Goal: Transaction & Acquisition: Purchase product/service

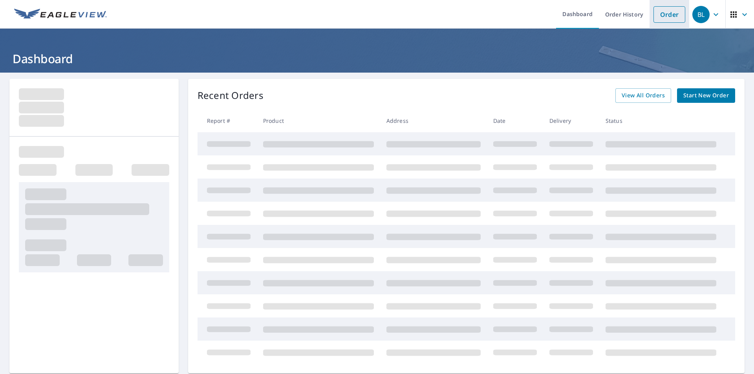
click at [672, 22] on link "Order" at bounding box center [669, 14] width 32 height 16
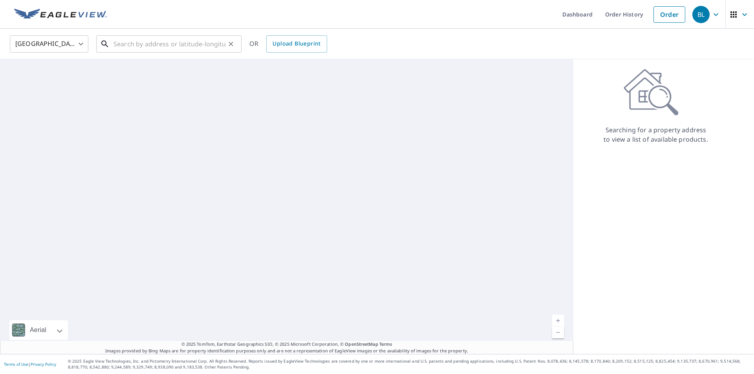
click at [146, 43] on input "text" at bounding box center [169, 44] width 112 height 22
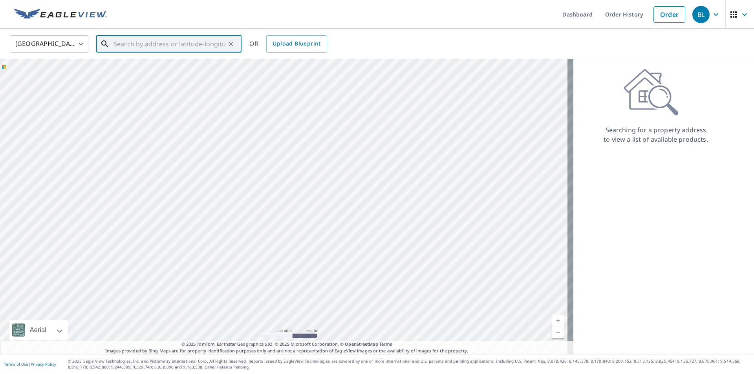
drag, startPoint x: 146, startPoint y: 43, endPoint x: 136, endPoint y: 42, distance: 10.2
click at [136, 42] on input "text" at bounding box center [169, 44] width 112 height 22
paste input "[STREET_ADDRESS][PERSON_NAME]"
click at [155, 64] on span "[STREET_ADDRESS][PERSON_NAME]" at bounding box center [173, 66] width 123 height 9
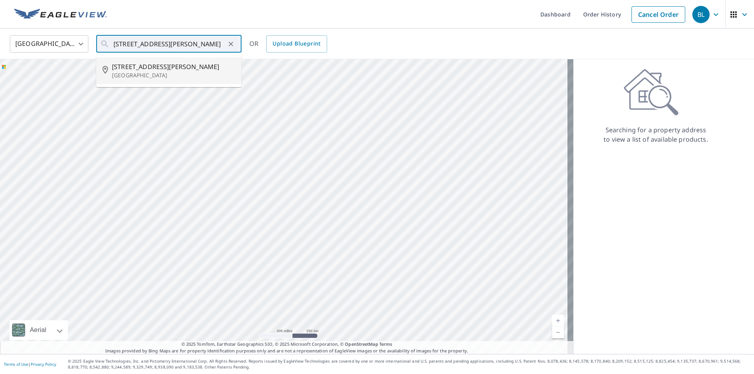
type input "[STREET_ADDRESS][PERSON_NAME]"
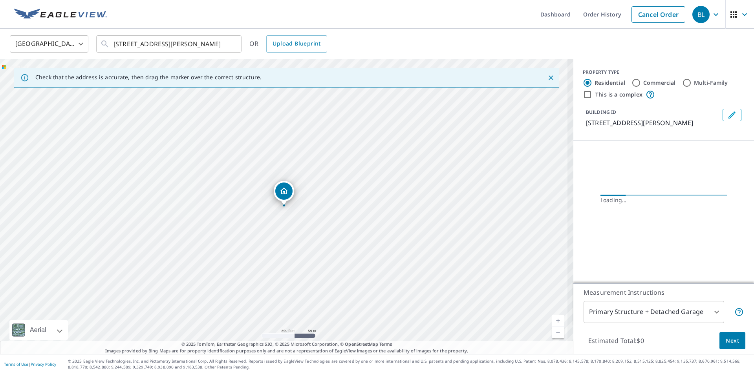
scroll to position [0, 0]
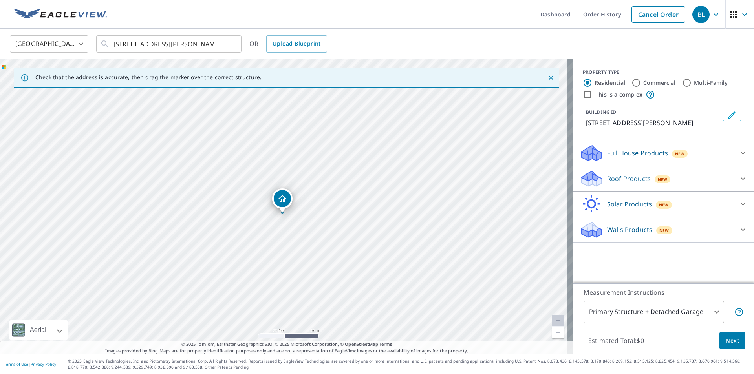
click at [632, 157] on p "Full House Products" at bounding box center [637, 152] width 61 height 9
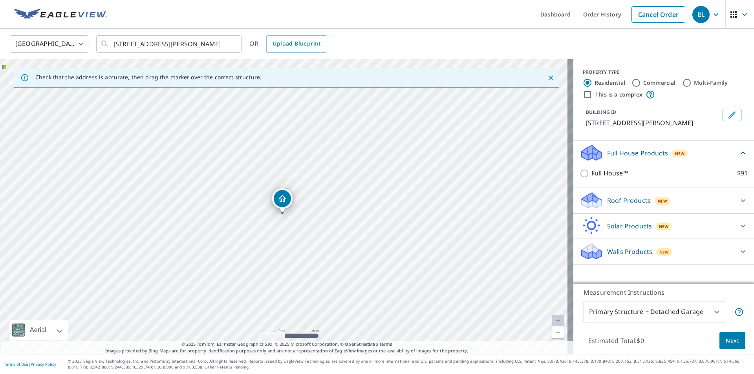
click at [580, 178] on div "Full House™ $91" at bounding box center [664, 173] width 168 height 22
click at [710, 309] on body "BL BL Dashboard Order History Cancel Order BL [GEOGRAPHIC_DATA] [GEOGRAPHIC_DAT…" at bounding box center [377, 187] width 754 height 374
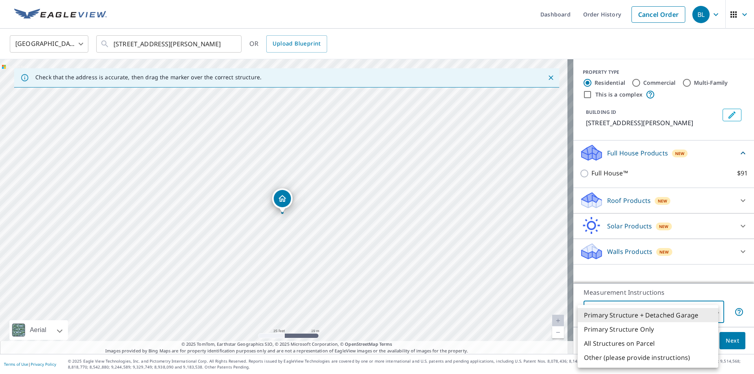
click at [599, 315] on li "Primary Structure + Detached Garage" at bounding box center [648, 315] width 141 height 14
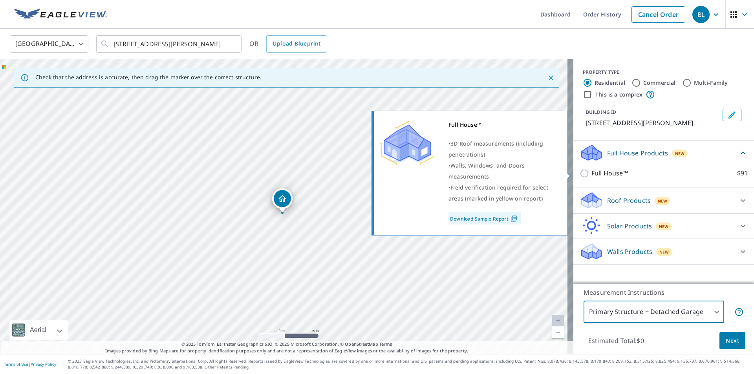
click at [580, 172] on input "Full House™ $91" at bounding box center [586, 173] width 12 height 9
checkbox input "true"
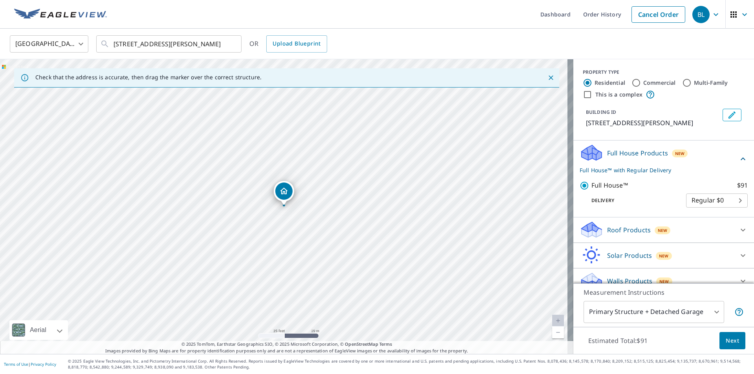
click at [722, 204] on body "BL BL Dashboard Order History Cancel Order BL [GEOGRAPHIC_DATA] [GEOGRAPHIC_DAT…" at bounding box center [377, 187] width 754 height 374
click at [720, 203] on li "Regular $0" at bounding box center [705, 201] width 62 height 14
click at [728, 342] on span "Next" at bounding box center [732, 341] width 13 height 10
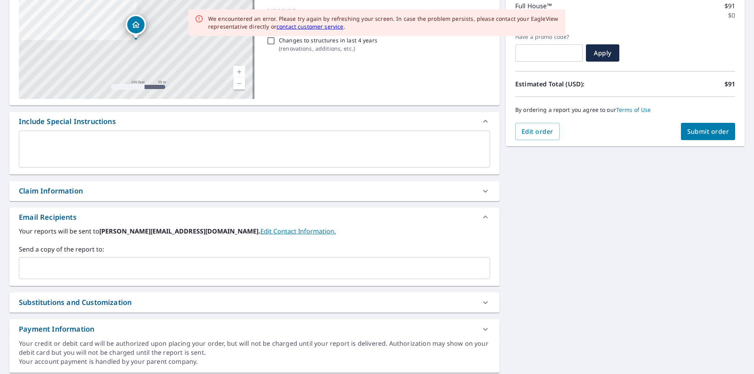
scroll to position [90, 0]
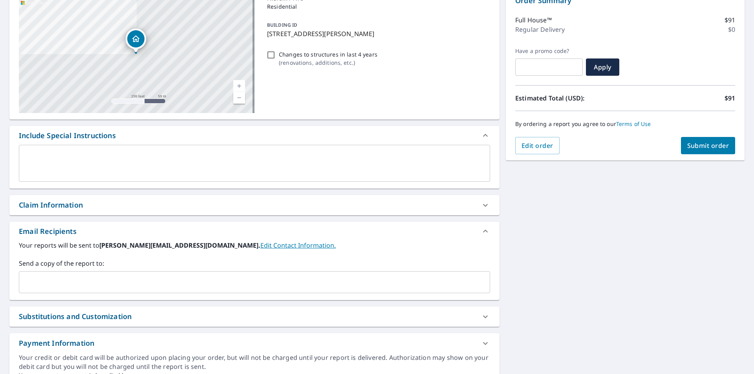
click at [318, 281] on input "text" at bounding box center [248, 282] width 452 height 15
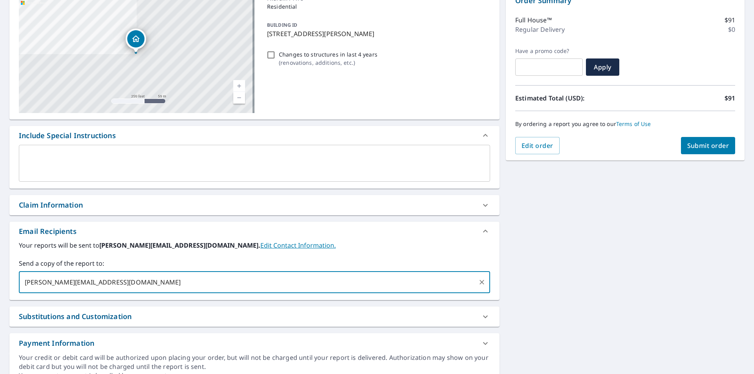
type input "[PERSON_NAME][EMAIL_ADDRESS][DOMAIN_NAME]"
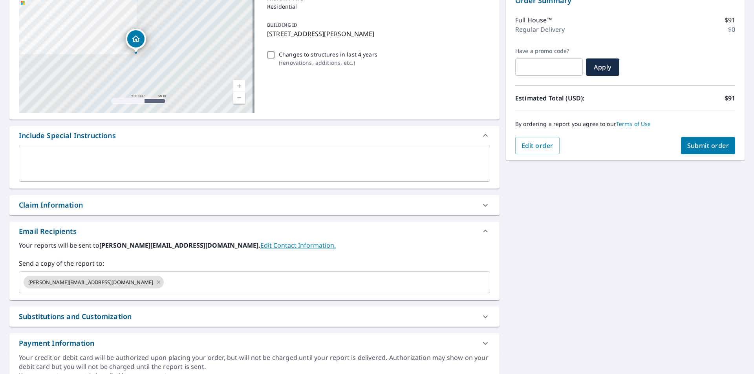
click at [269, 60] on div "Changes to structures in last 4 years ( renovations, additions, etc. )" at bounding box center [377, 58] width 226 height 21
click at [269, 57] on input "Changes to structures in last 4 years ( renovations, additions, etc. )" at bounding box center [270, 54] width 9 height 9
checkbox input "true"
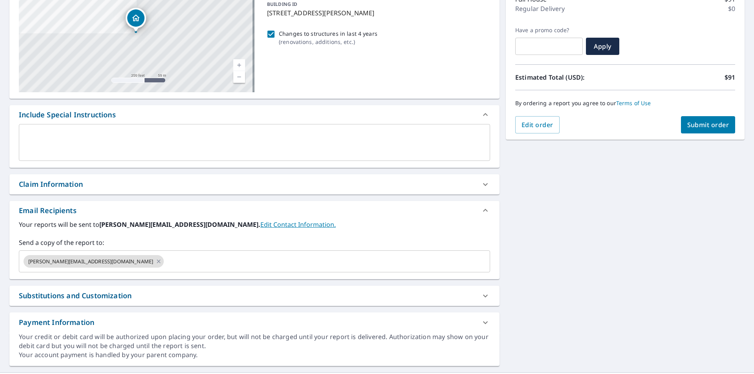
scroll to position [129, 0]
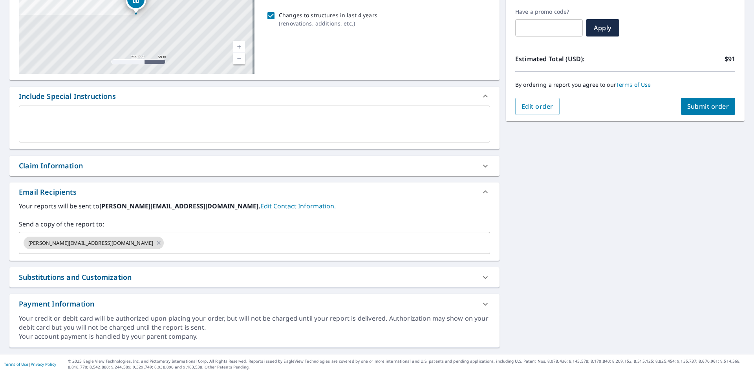
click at [119, 274] on div "Substitutions and Customization" at bounding box center [75, 277] width 113 height 11
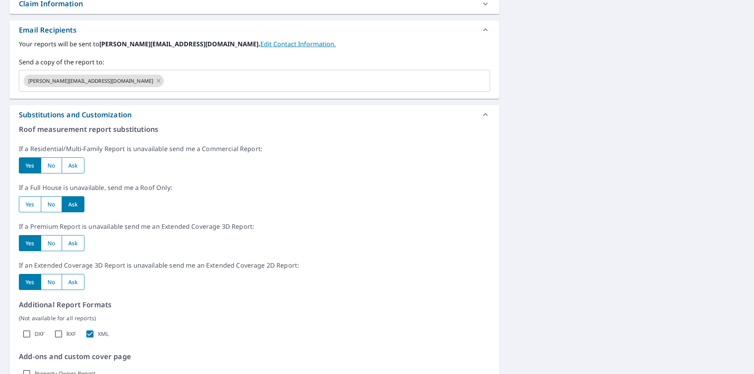
scroll to position [365, 0]
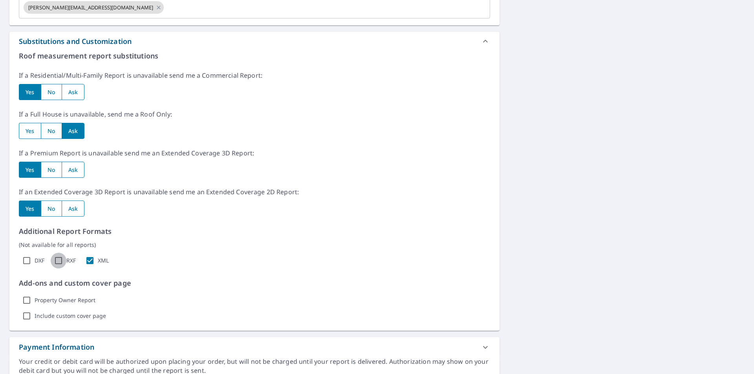
click at [60, 261] on input "RXF" at bounding box center [59, 261] width 16 height 16
checkbox input "true"
click at [27, 262] on input "DXF" at bounding box center [27, 261] width 16 height 16
checkbox input "true"
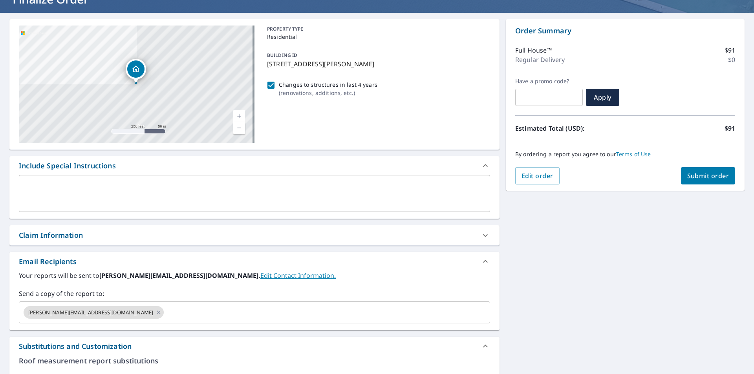
scroll to position [79, 0]
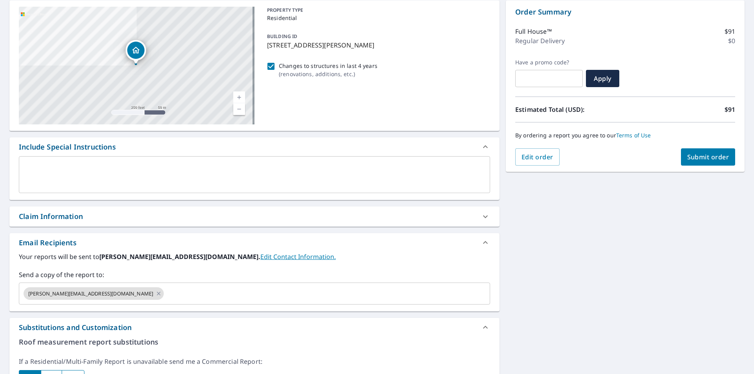
click at [350, 162] on div "x ​" at bounding box center [254, 174] width 471 height 37
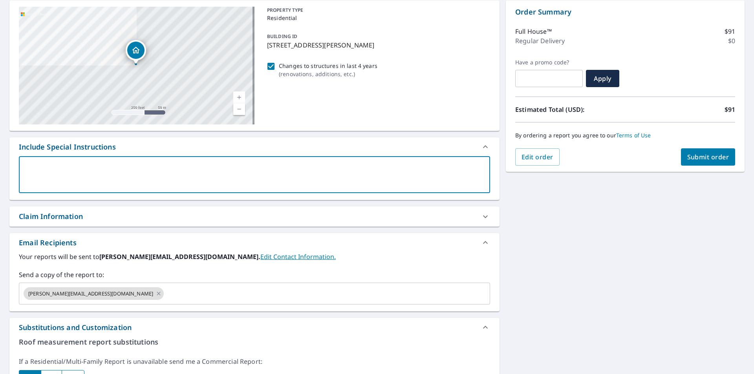
type textarea "r"
type textarea "x"
type textarea "re"
type textarea "x"
type textarea "rea"
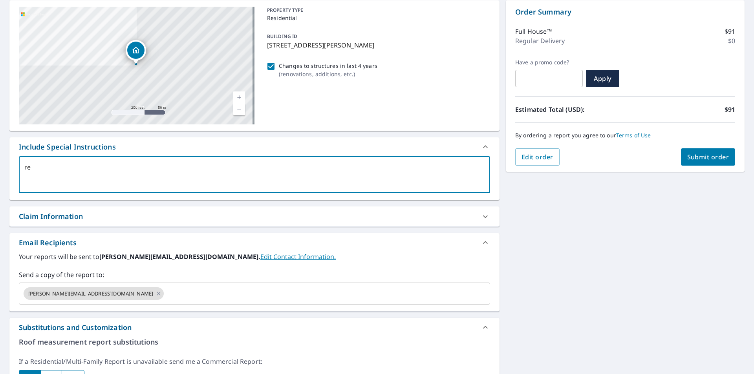
type textarea "x"
type textarea "real"
type textarea "x"
type textarea "reall"
type textarea "x"
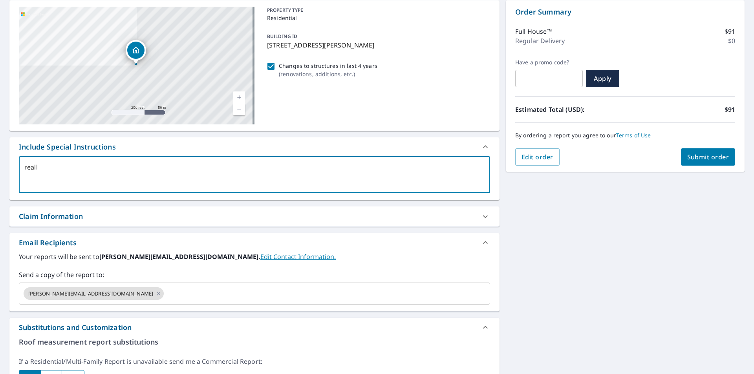
type textarea "really"
type textarea "x"
type textarea "really"
type textarea "x"
type textarea "really o"
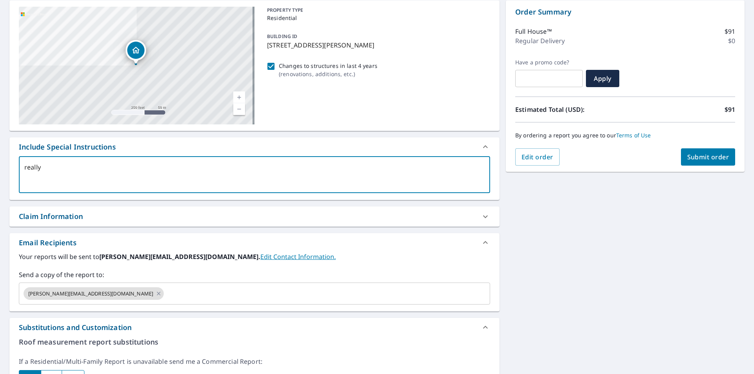
type textarea "x"
type textarea "really on"
type textarea "x"
type textarea "really onl"
type textarea "x"
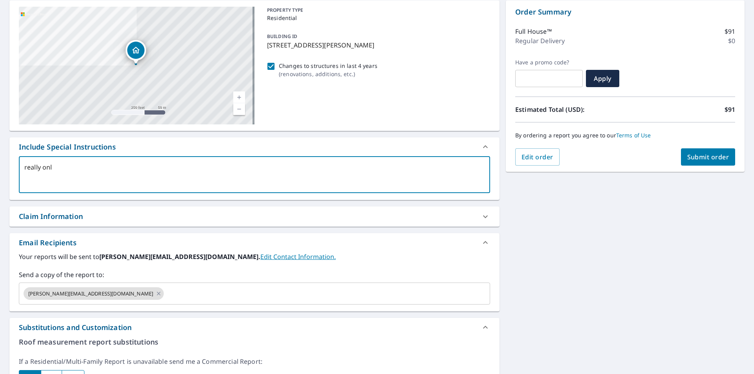
type textarea "really only"
type textarea "x"
type textarea "really only"
type textarea "x"
type textarea "really only n"
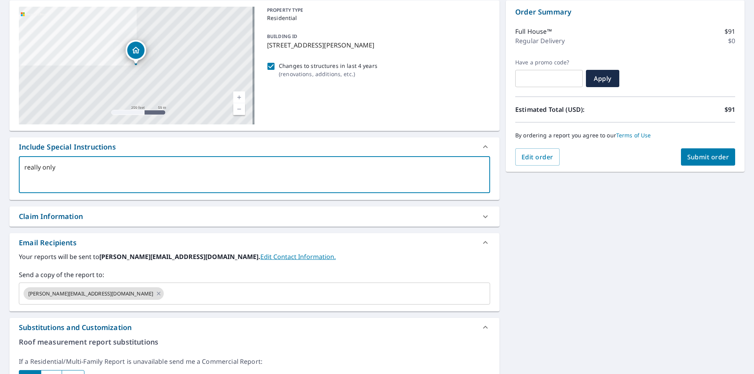
type textarea "x"
type textarea "really only ne"
type textarea "x"
type textarea "really only nee"
type textarea "x"
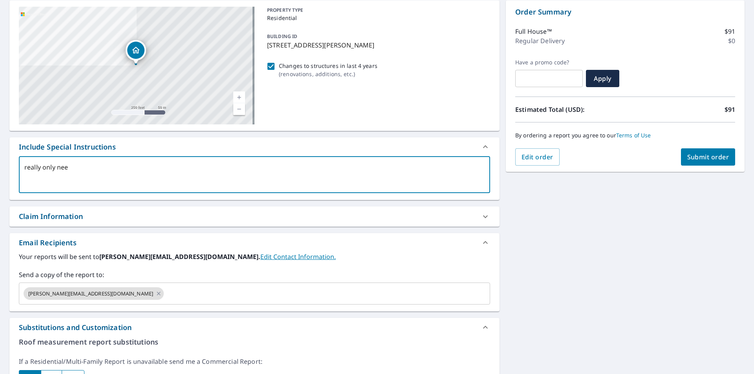
type textarea "really only neee"
type textarea "x"
type textarea "really only neeed"
type textarea "x"
type textarea "really only neeed"
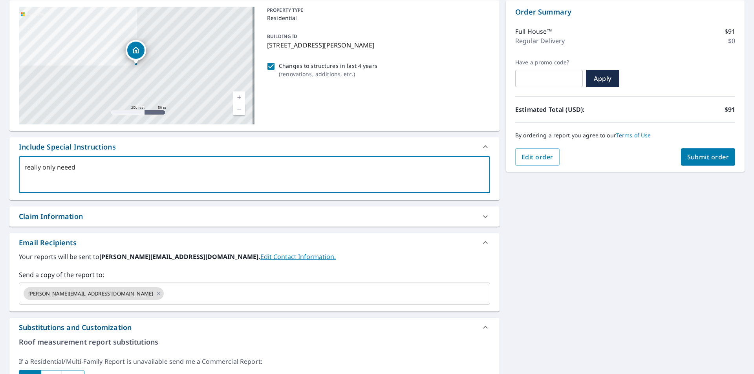
type textarea "x"
type textarea "really only neeed"
type textarea "x"
type textarea "really only neee"
type textarea "x"
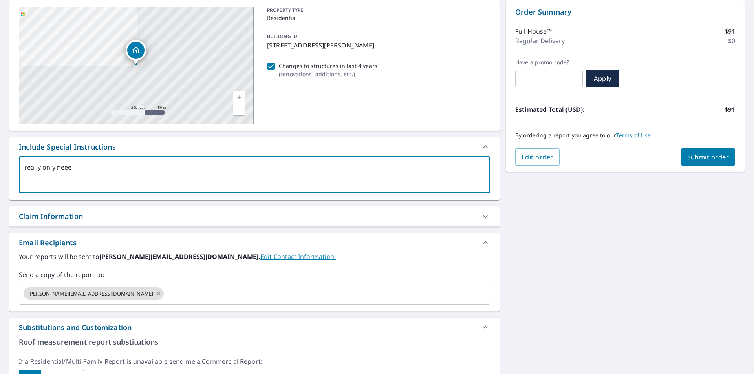
type textarea "really only nee"
type textarea "x"
type textarea "really only need"
type textarea "x"
type textarea "really only nee"
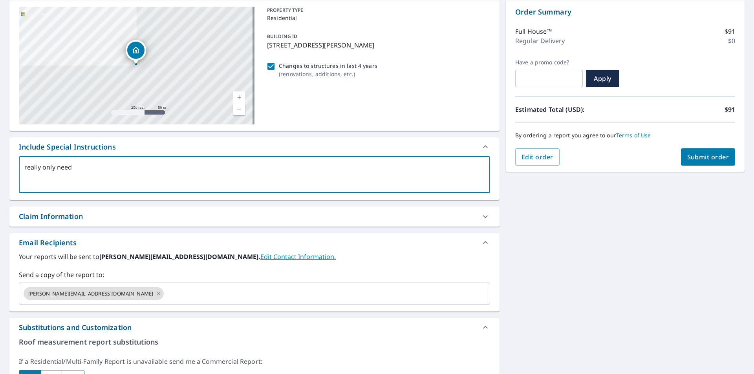
type textarea "x"
type textarea "really only n"
type textarea "x"
type textarea "really only"
type textarea "x"
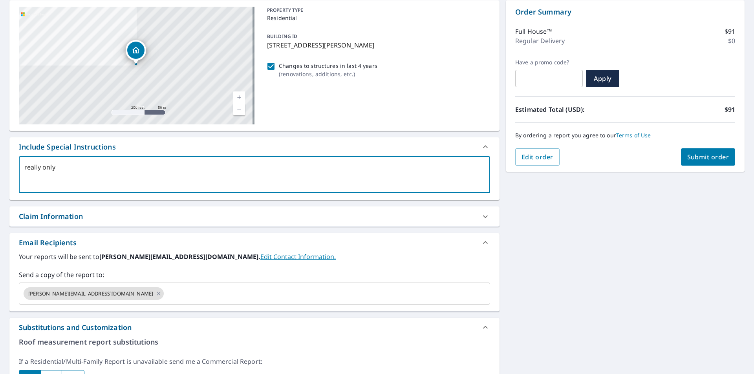
type textarea "really only"
type textarea "x"
type textarea "really on"
type textarea "x"
type textarea "really o"
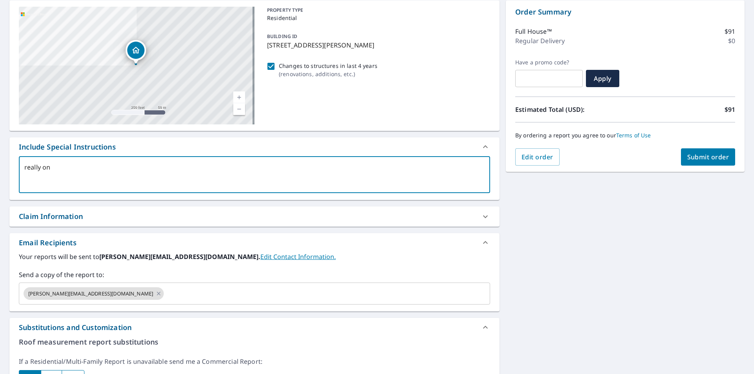
type textarea "x"
type textarea "re"
type textarea "x"
type textarea "r"
type textarea "x"
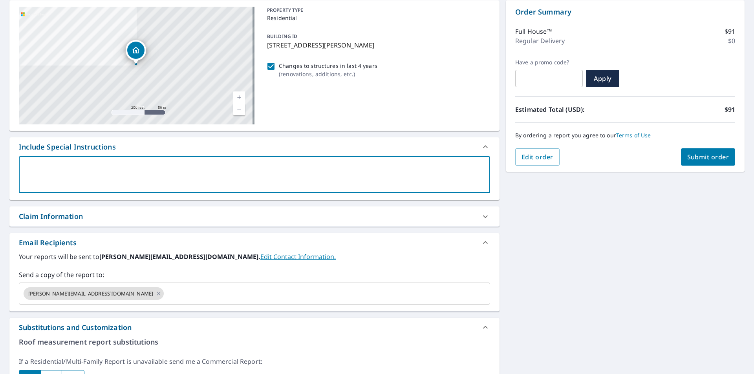
click at [722, 153] on span "Submit order" at bounding box center [708, 157] width 42 height 9
